Goal: Task Accomplishment & Management: Use online tool/utility

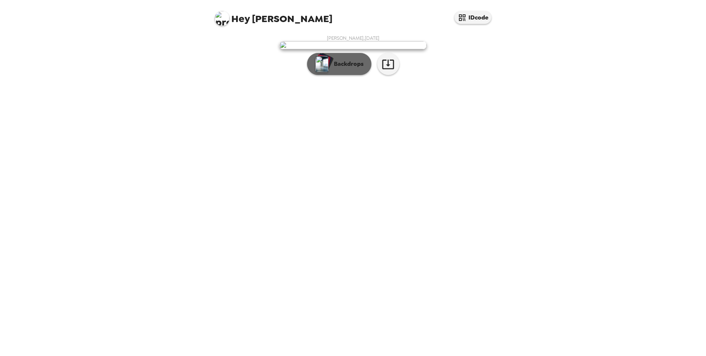
click at [343, 68] on p "Backdrops" at bounding box center [346, 64] width 33 height 9
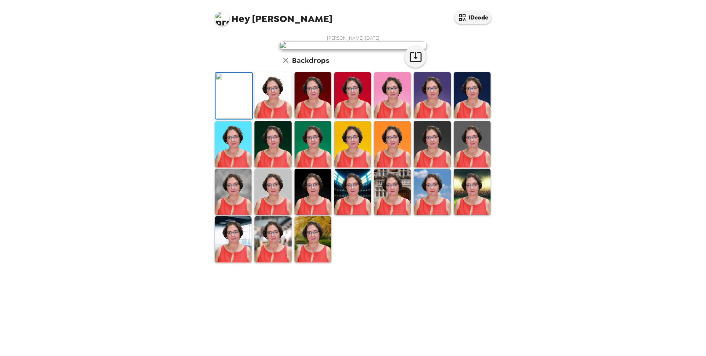
click at [277, 118] on img at bounding box center [272, 95] width 37 height 46
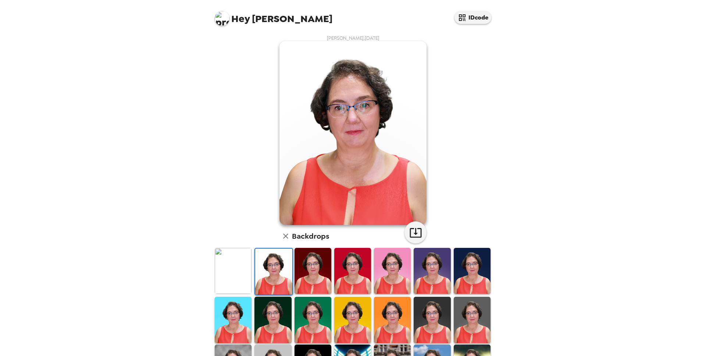
click at [308, 267] on img at bounding box center [313, 271] width 37 height 46
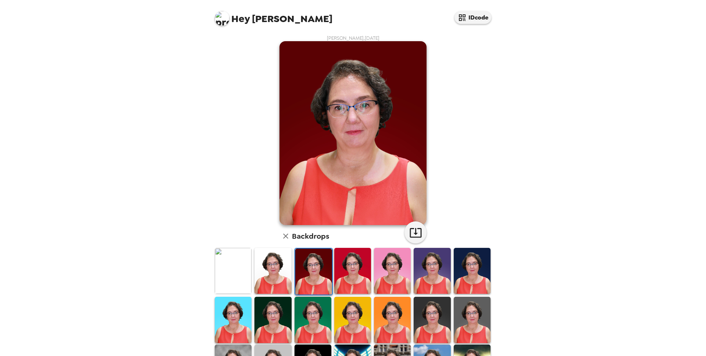
click at [437, 270] on img at bounding box center [432, 271] width 37 height 46
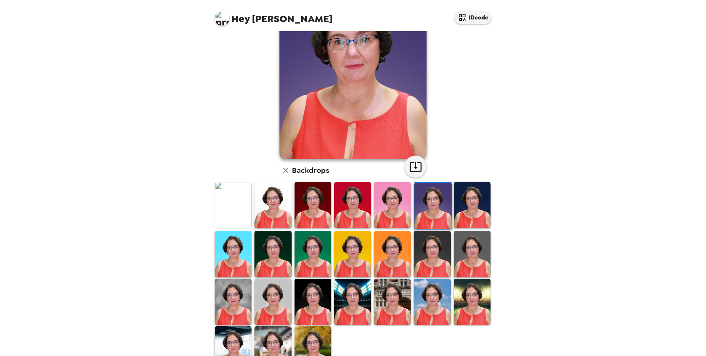
scroll to position [66, 0]
click at [393, 302] on img at bounding box center [392, 301] width 37 height 46
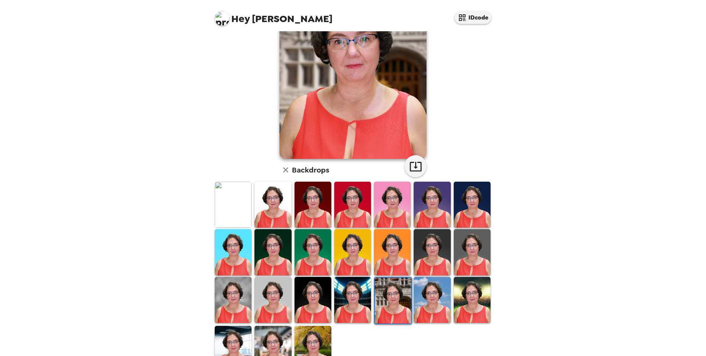
click at [314, 346] on img at bounding box center [313, 349] width 37 height 46
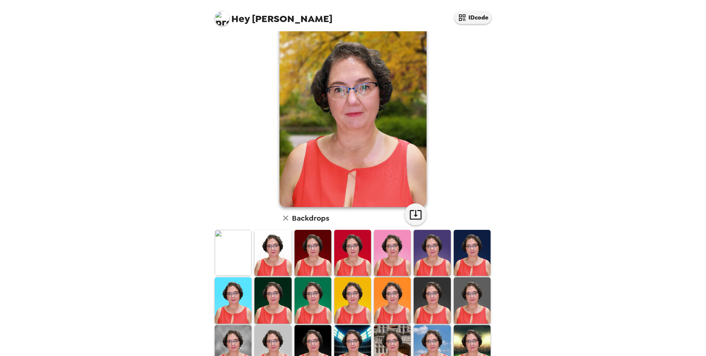
scroll to position [17, 0]
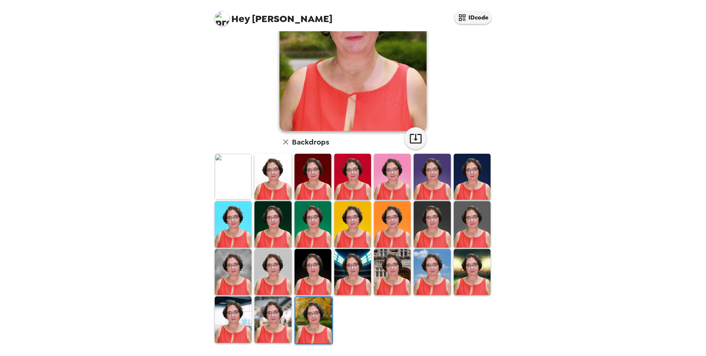
click at [265, 322] on img at bounding box center [272, 319] width 37 height 46
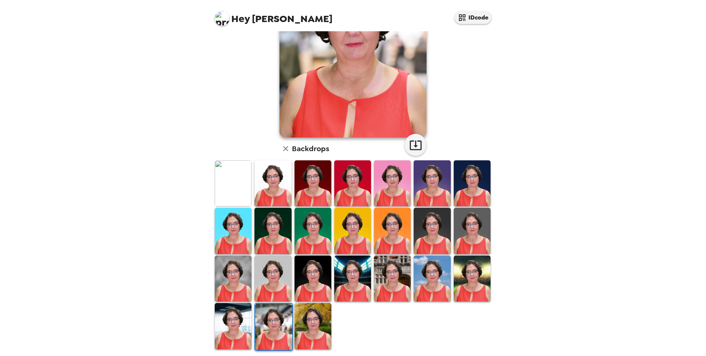
scroll to position [94, 0]
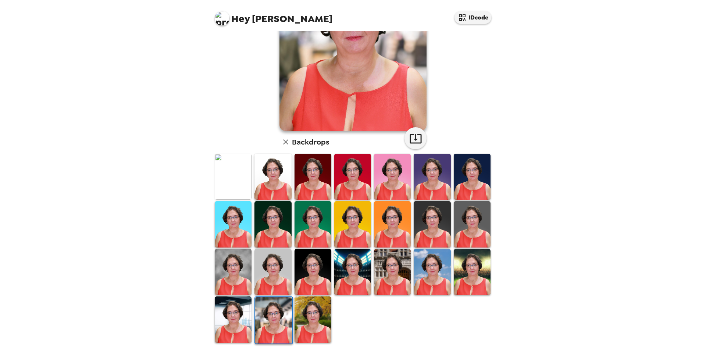
drag, startPoint x: 229, startPoint y: 320, endPoint x: 251, endPoint y: 314, distance: 22.7
click at [229, 320] on img at bounding box center [233, 319] width 37 height 46
